Goal: Information Seeking & Learning: Learn about a topic

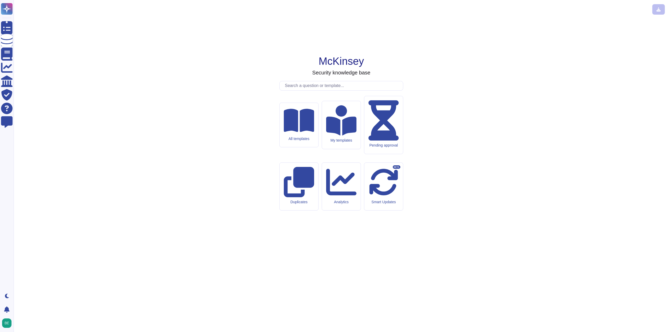
click at [322, 90] on input "text" at bounding box center [342, 85] width 121 height 9
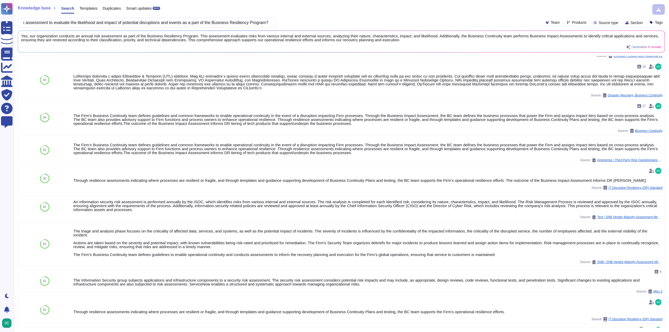
scroll to position [26, 0]
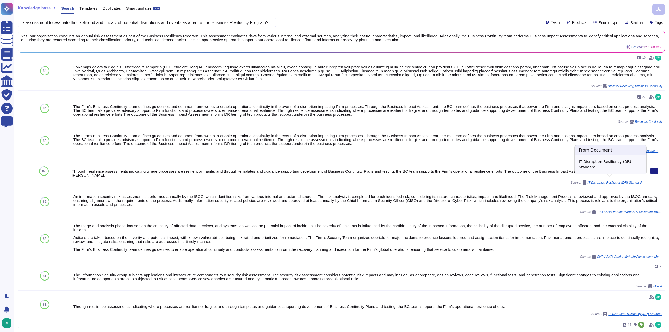
click at [595, 181] on span "IT Disruption Resiliency (DR) Standard" at bounding box center [615, 182] width 54 height 3
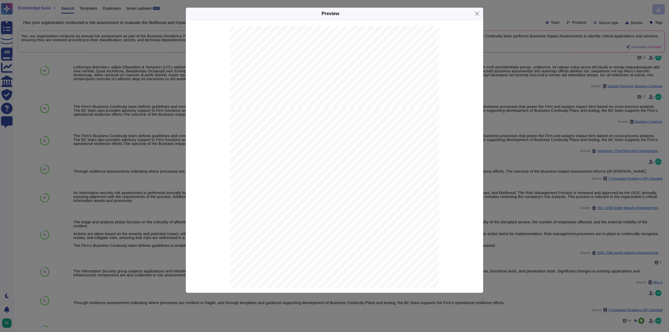
scroll to position [0, 0]
click at [479, 9] on div "Preview" at bounding box center [335, 14] width 298 height 13
click at [473, 15] on button "Close" at bounding box center [477, 14] width 8 height 8
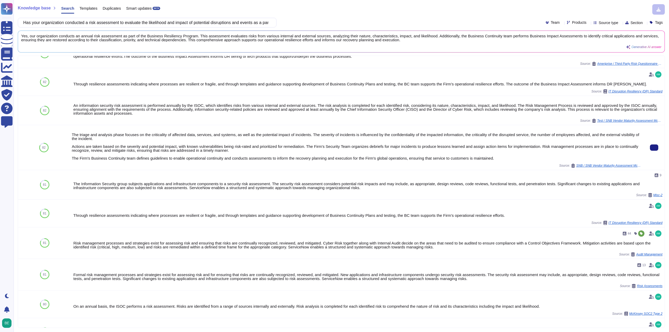
scroll to position [131, 0]
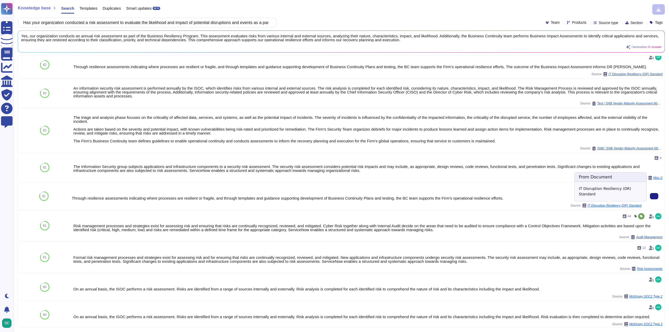
click at [609, 207] on span "IT Disruption Resiliency (DR) Standard" at bounding box center [615, 205] width 54 height 3
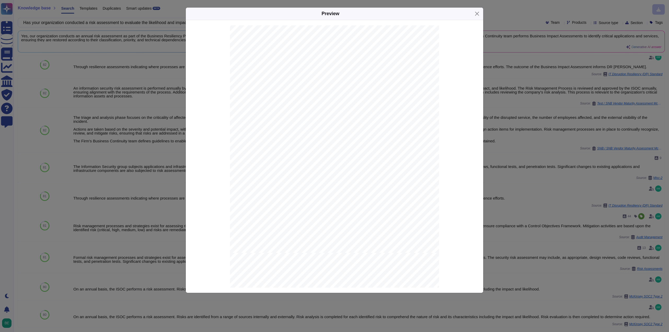
scroll to position [60, 0]
click at [479, 13] on button "Close" at bounding box center [477, 14] width 8 height 8
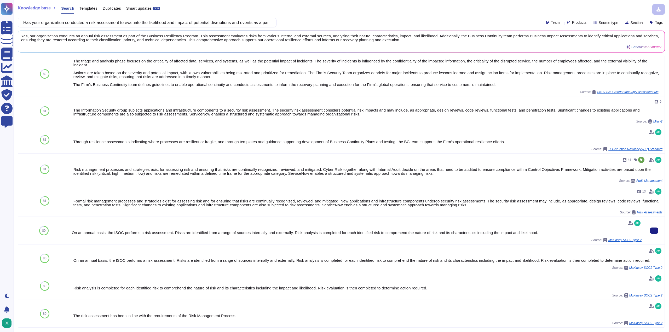
scroll to position [187, 0]
click at [625, 239] on span "McKinsey SOC2 Type 2" at bounding box center [625, 240] width 33 height 3
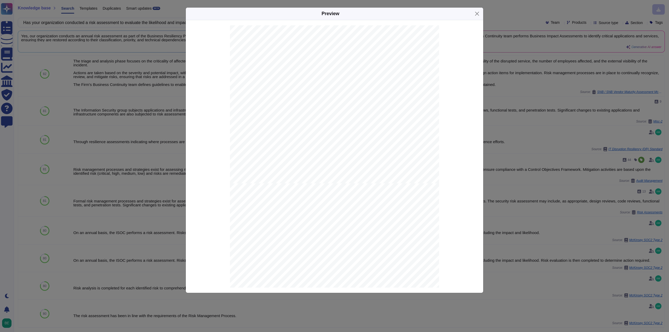
scroll to position [632, 0]
click at [476, 14] on button "Close" at bounding box center [477, 14] width 8 height 8
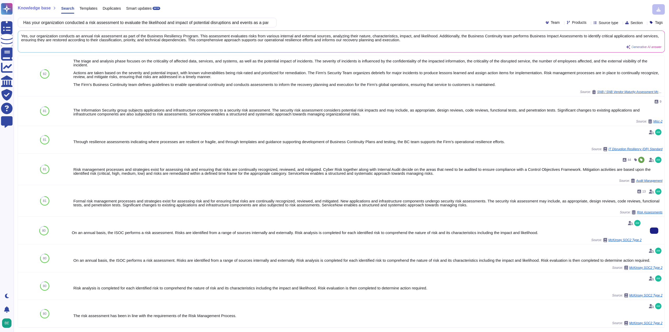
scroll to position [187, 0]
click at [619, 241] on span "McKinsey SOC2 Type 2" at bounding box center [625, 240] width 33 height 3
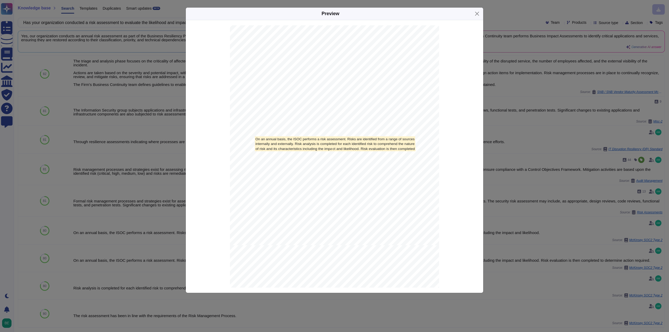
scroll to position [9251, 0]
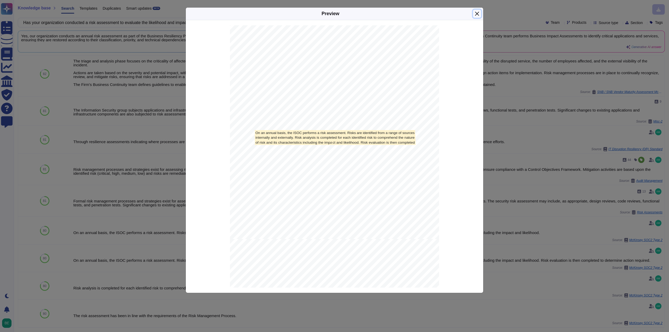
click at [475, 12] on button "Close" at bounding box center [477, 14] width 8 height 8
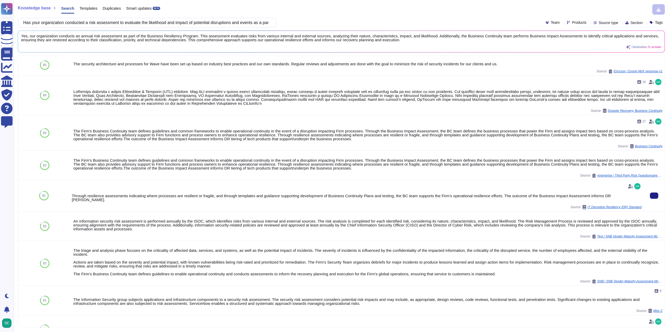
scroll to position [0, 0]
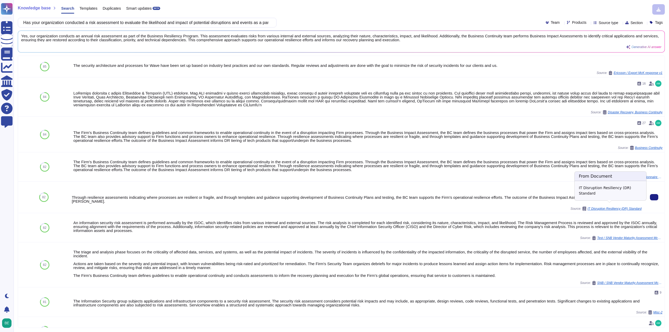
click at [621, 207] on div "IT Disruption Resiliency (DR) Standard" at bounding box center [612, 209] width 59 height 4
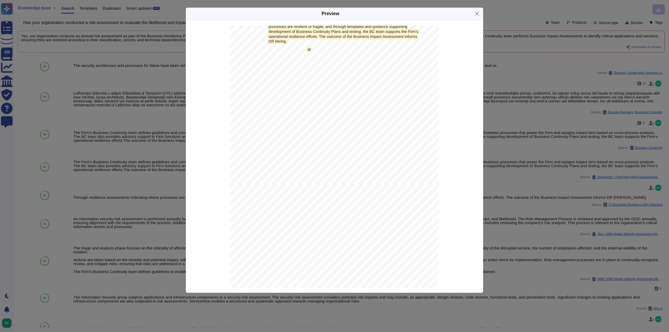
scroll to position [2845, 0]
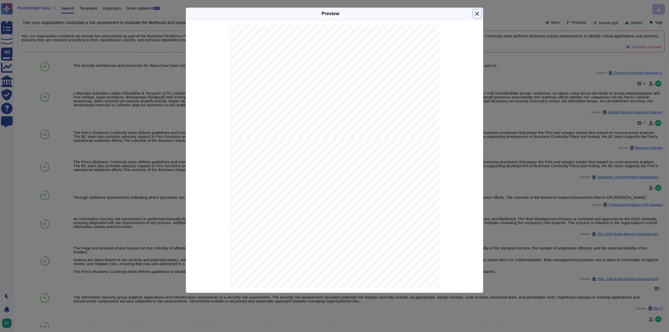
click at [478, 15] on button "Close" at bounding box center [477, 14] width 8 height 8
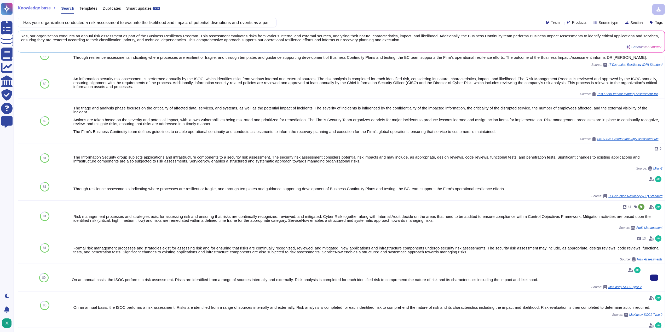
scroll to position [187, 0]
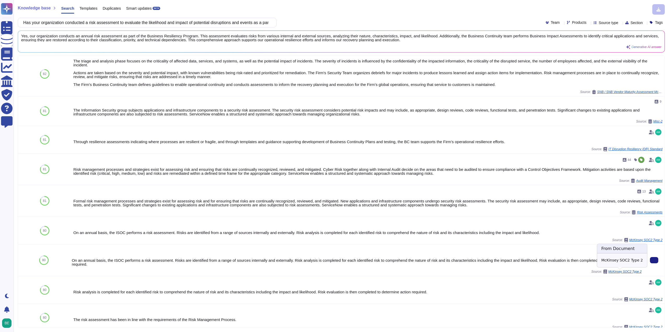
click at [614, 274] on div "McKinsey SOC2 Type 2" at bounding box center [623, 272] width 38 height 4
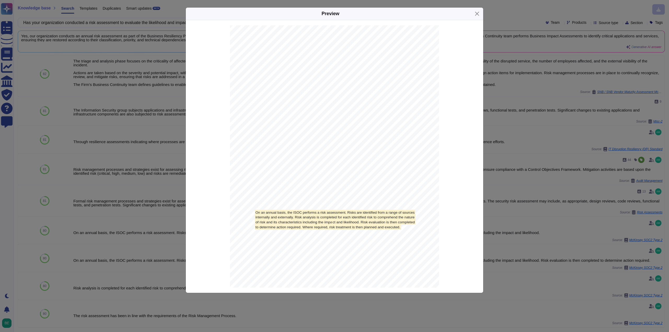
scroll to position [9248, 0]
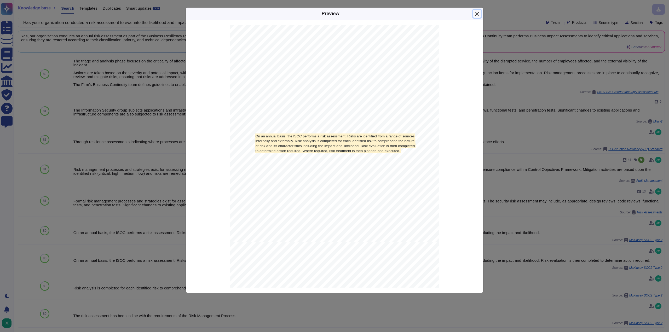
click at [478, 12] on button "Close" at bounding box center [477, 14] width 8 height 8
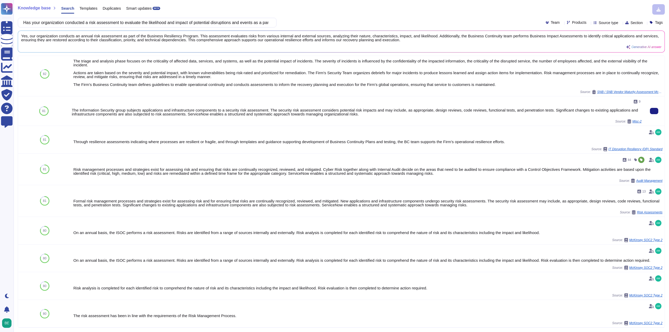
scroll to position [0, 0]
click at [179, 18] on input "Has your organization conducted a risk assessment to evaluate the likelihood an…" at bounding box center [146, 22] width 251 height 9
paste input "Does your organization document issues identified during test exercises and cre…"
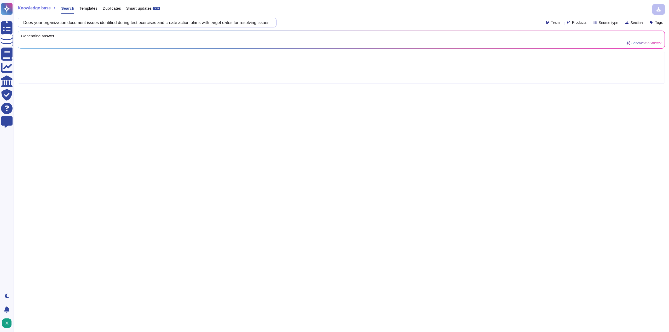
scroll to position [0, 5]
drag, startPoint x: 198, startPoint y: 20, endPoint x: 355, endPoint y: 5, distance: 158.0
click at [355, 5] on div "Knowledge base Search Templates Duplicates Smart updates BETA Does your organiz…" at bounding box center [342, 166] width 656 height 332
click at [327, 13] on div "Knowledge base Search Templates Duplicates Smart updates BETA" at bounding box center [340, 9] width 644 height 10
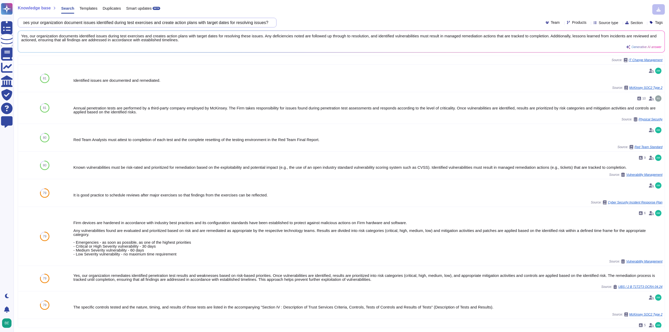
drag, startPoint x: 160, startPoint y: 21, endPoint x: 278, endPoint y: 22, distance: 118.5
click at [278, 22] on div "Does your organization document issues identified during test exercises and cre…" at bounding box center [342, 23] width 648 height 10
click at [192, 21] on input "Does your organization document issues identified during test exercises and cre…" at bounding box center [146, 22] width 251 height 9
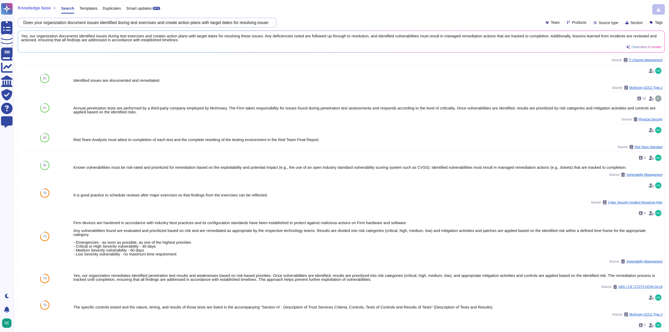
click at [192, 21] on input "Does your organization document issues identified during test exercises and cre…" at bounding box center [146, 22] width 251 height 9
paste input "For business-critical equipment, does your organization utilize technical mecha…"
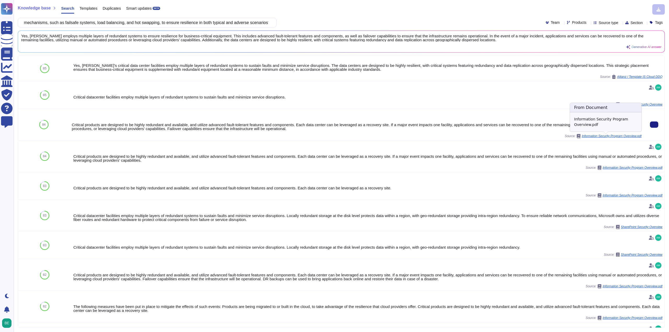
click at [591, 137] on span "Information Security Program Overview.pdf" at bounding box center [612, 136] width 60 height 3
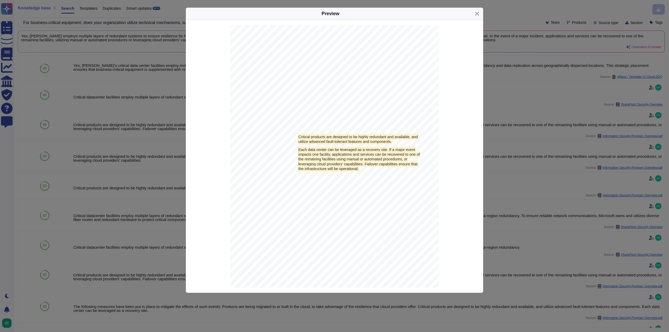
scroll to position [2712, 0]
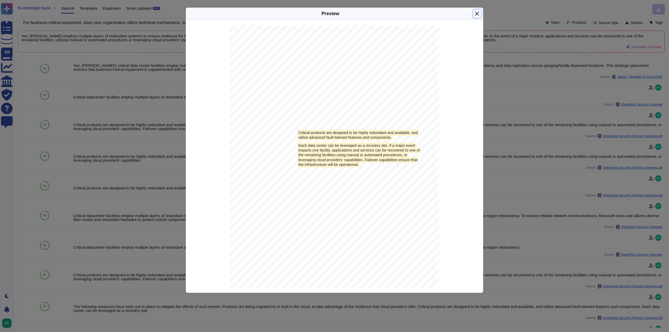
click at [474, 14] on button "Close" at bounding box center [477, 14] width 8 height 8
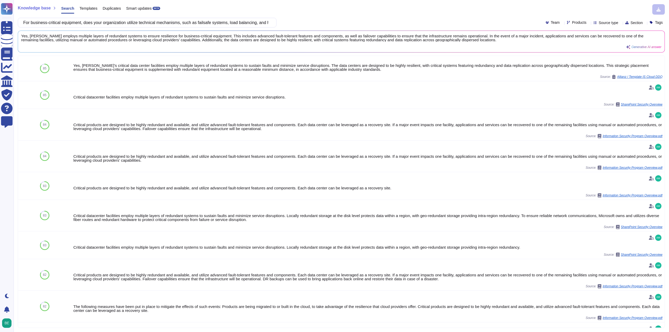
scroll to position [2707, 0]
click at [172, 26] on input "For business-critical equipment, does your organization utilize technical mecha…" at bounding box center [146, 22] width 251 height 9
click at [172, 25] on input "For business-critical equipment, does your organization utilize technical mecha…" at bounding box center [146, 22] width 251 height 9
click at [173, 24] on input "For business-critical equipment, does your organization utilize technical mecha…" at bounding box center [146, 22] width 251 height 9
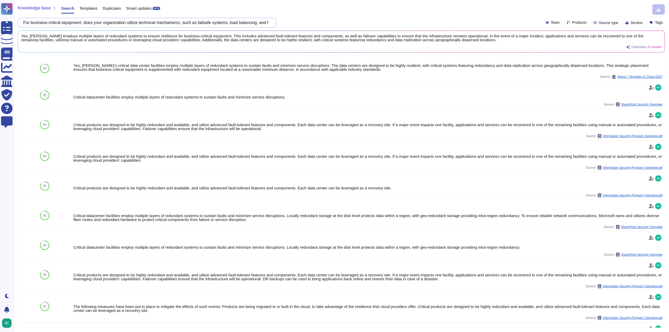
click at [173, 24] on input "For business-critical equipment, does your organization utilize technical mecha…" at bounding box center [146, 22] width 251 height 9
paste input "Do you assess your key third party's Business Continuity Management (BCM) and O…"
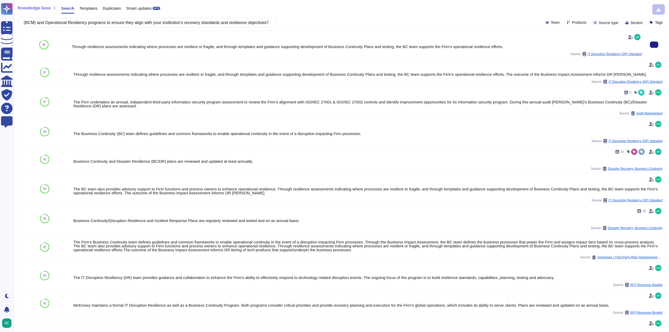
scroll to position [0, 0]
click at [621, 55] on span "IT Disruption Resiliency (DR) Standard" at bounding box center [615, 54] width 54 height 3
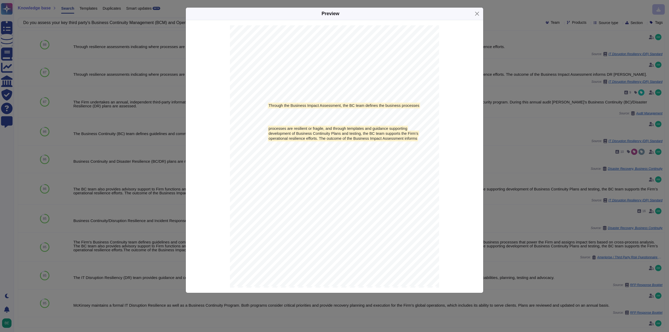
scroll to position [2688, 0]
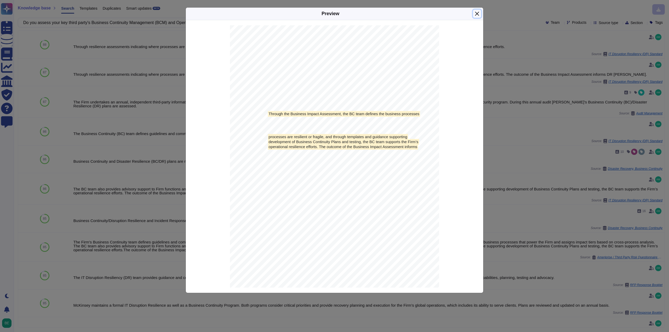
click at [476, 14] on button "Close" at bounding box center [477, 14] width 8 height 8
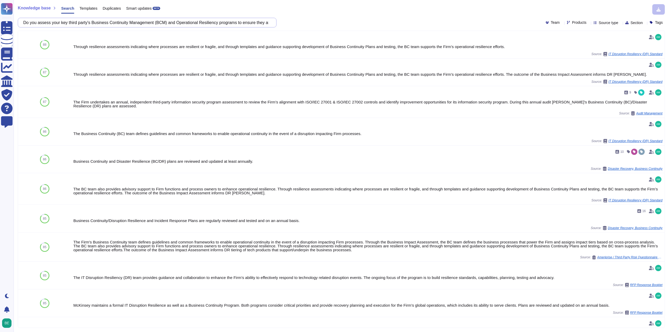
click at [148, 22] on input "Do you assess your key third party's Business Continuity Management (BCM) and O…" at bounding box center [146, 22] width 251 height 9
paste input "Has your organization incorporated its critical external dependencies and criti…"
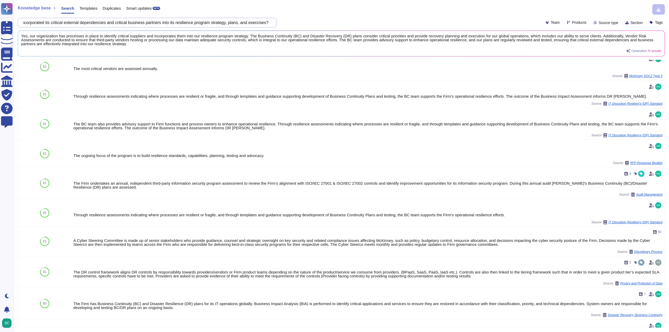
scroll to position [157, 0]
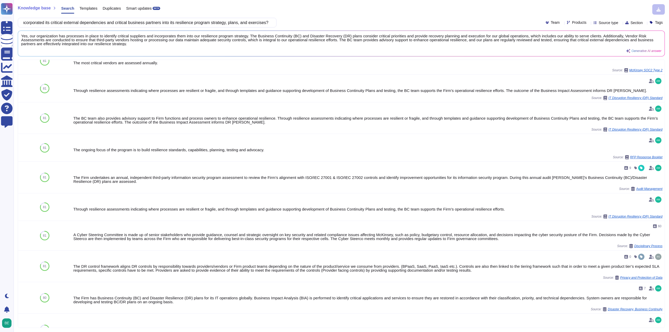
type input "Has your organization incorporated its critical external dependencies and criti…"
